Goal: Transaction & Acquisition: Purchase product/service

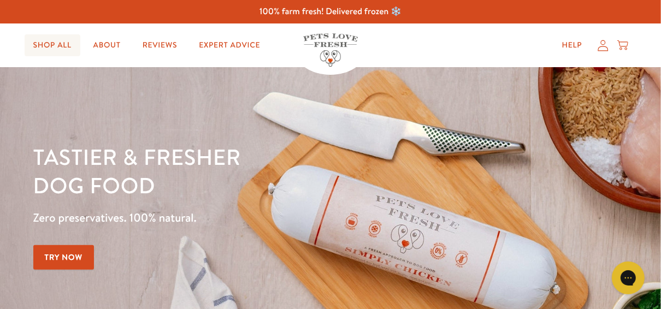
click at [66, 43] on link "Shop All" at bounding box center [53, 45] width 56 height 22
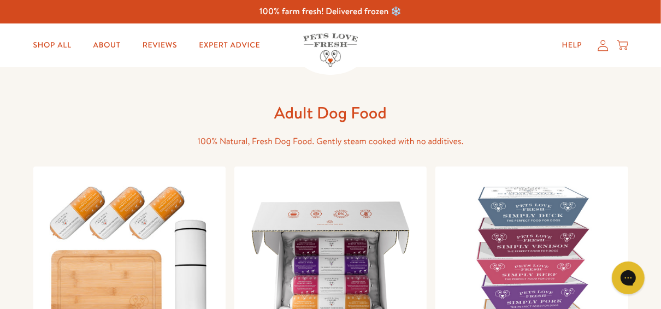
scroll to position [46, 0]
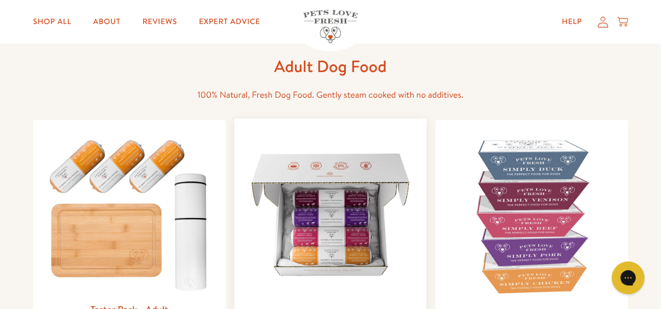
click at [319, 243] on img at bounding box center [330, 214] width 175 height 175
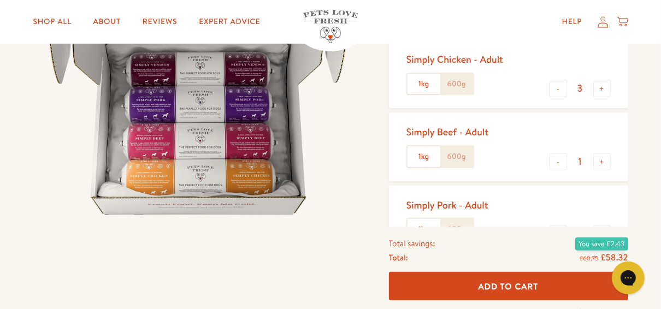
scroll to position [171, 0]
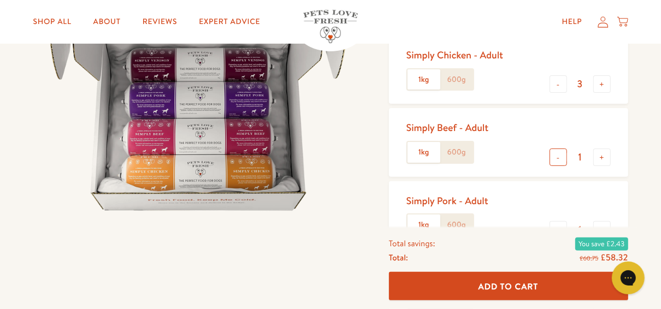
click at [556, 158] on button "-" at bounding box center [558, 157] width 17 height 17
type input "0"
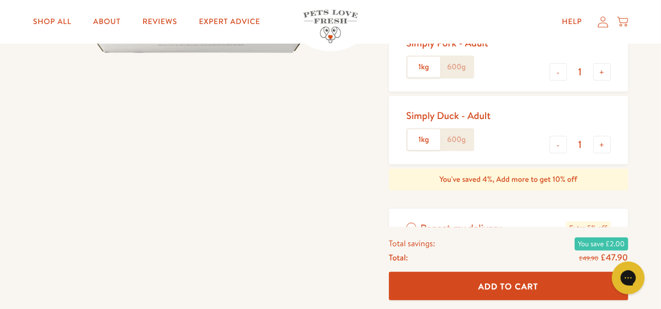
scroll to position [374, 0]
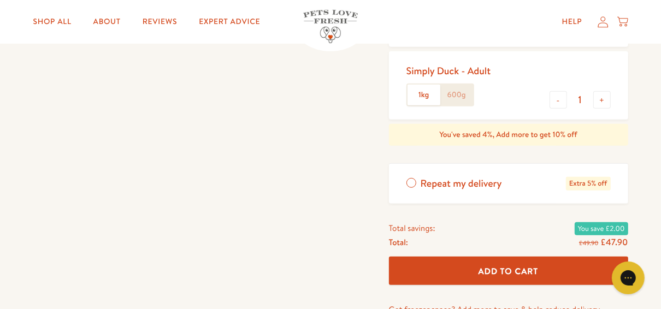
click at [507, 280] on button "Add To Cart" at bounding box center [508, 271] width 239 height 29
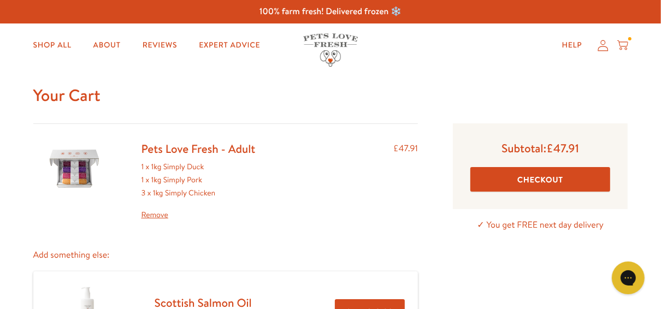
click at [534, 174] on button "Checkout" at bounding box center [540, 179] width 140 height 25
